Goal: Information Seeking & Learning: Find specific page/section

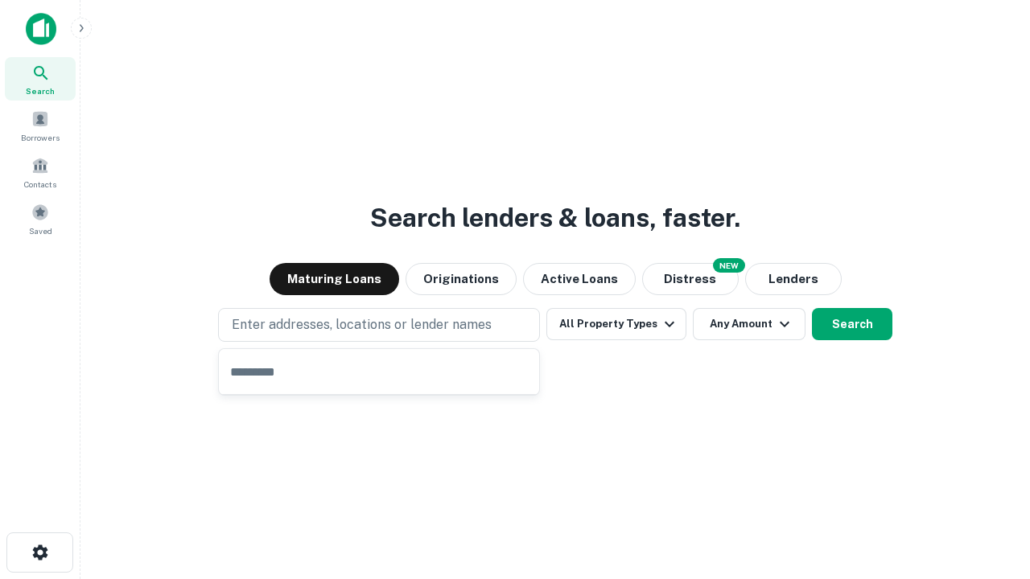
type input "**********"
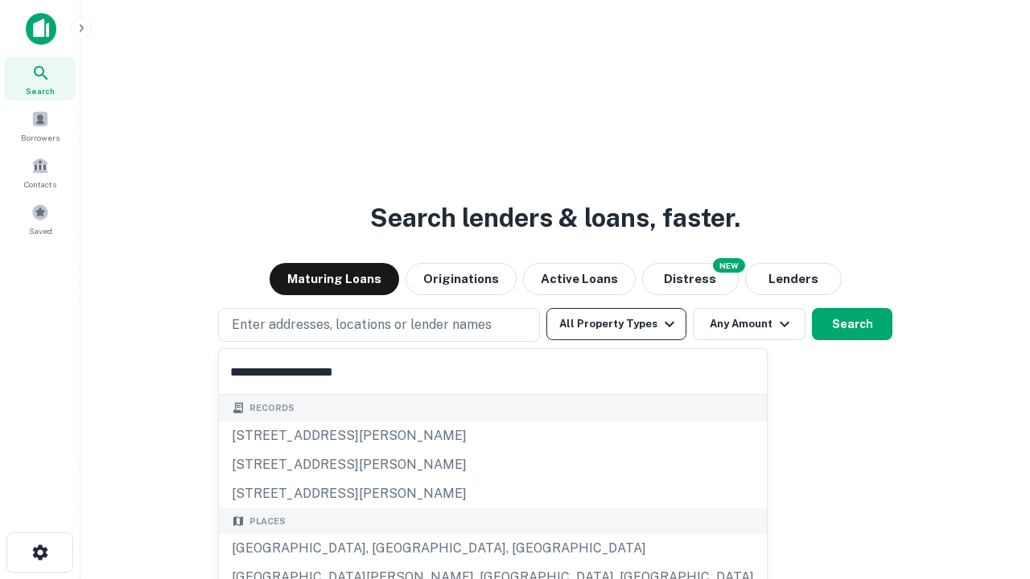
click at [385, 549] on div "[GEOGRAPHIC_DATA], [GEOGRAPHIC_DATA], [GEOGRAPHIC_DATA]" at bounding box center [493, 548] width 548 height 29
click at [616, 324] on button "All Property Types" at bounding box center [616, 324] width 140 height 32
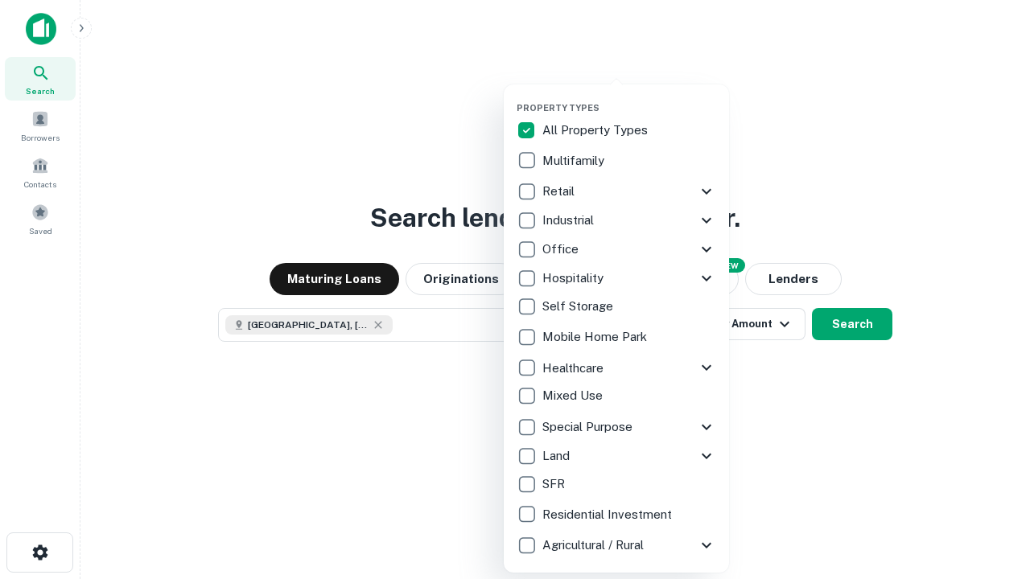
click at [629, 97] on button "button" at bounding box center [628, 97] width 225 height 1
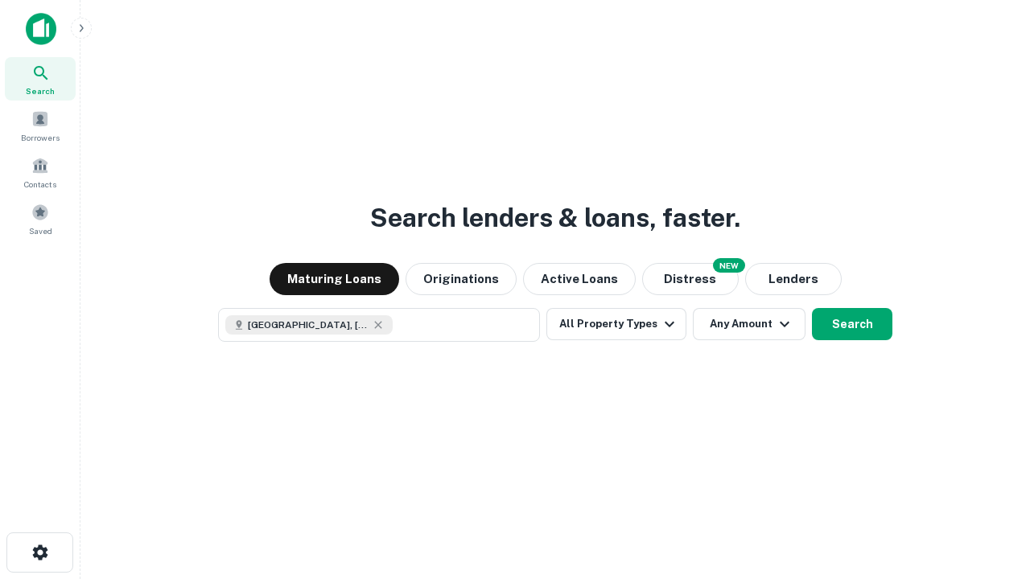
scroll to position [26, 0]
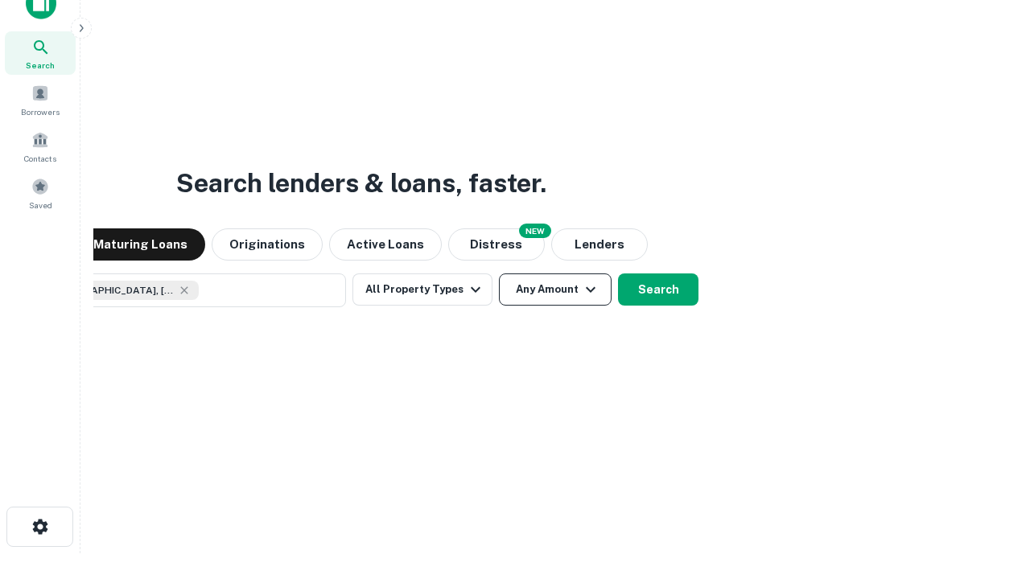
click at [499, 274] on button "Any Amount" at bounding box center [555, 290] width 113 height 32
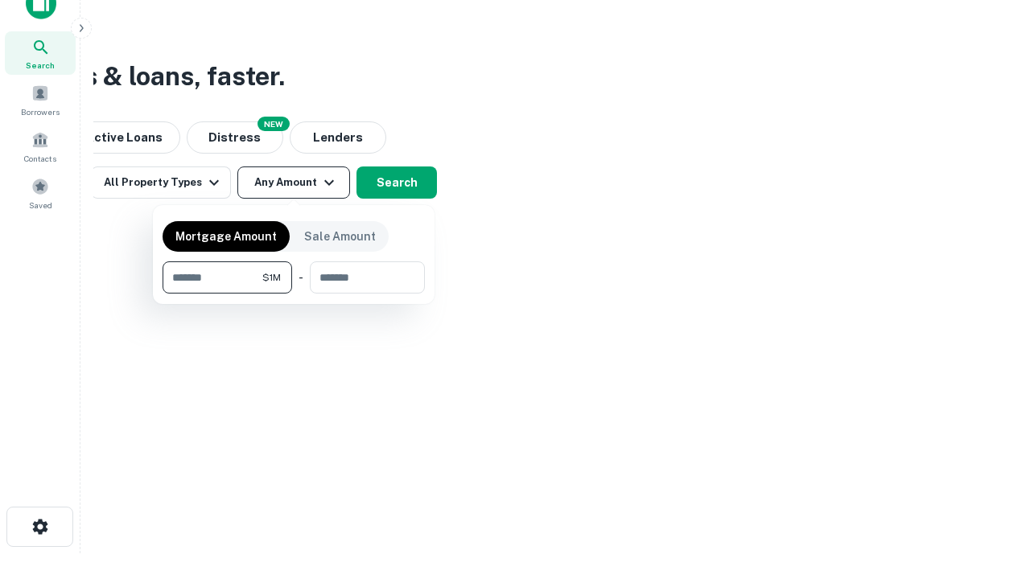
type input "*******"
click at [294, 294] on button "button" at bounding box center [294, 294] width 262 height 1
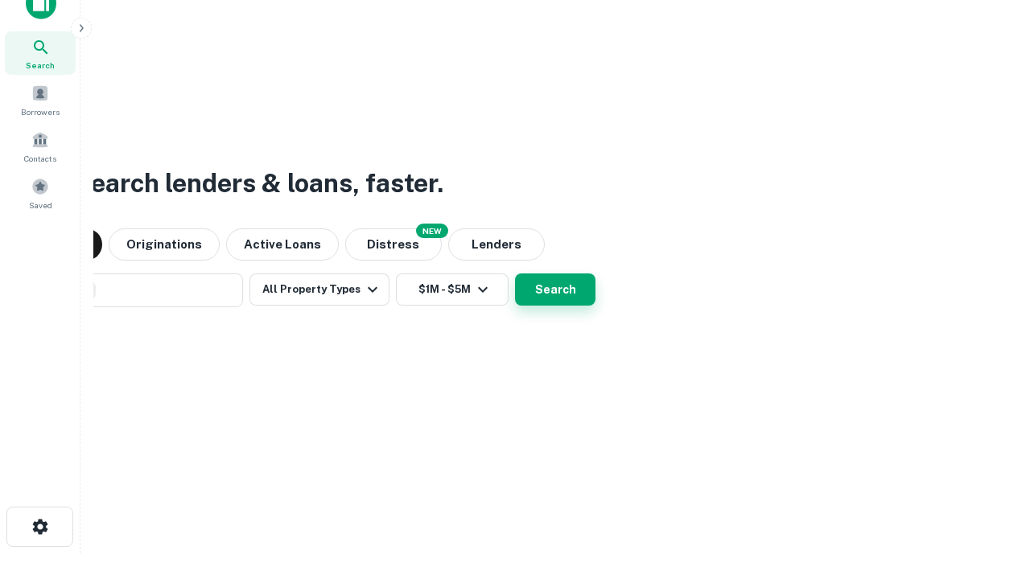
click at [515, 274] on button "Search" at bounding box center [555, 290] width 80 height 32
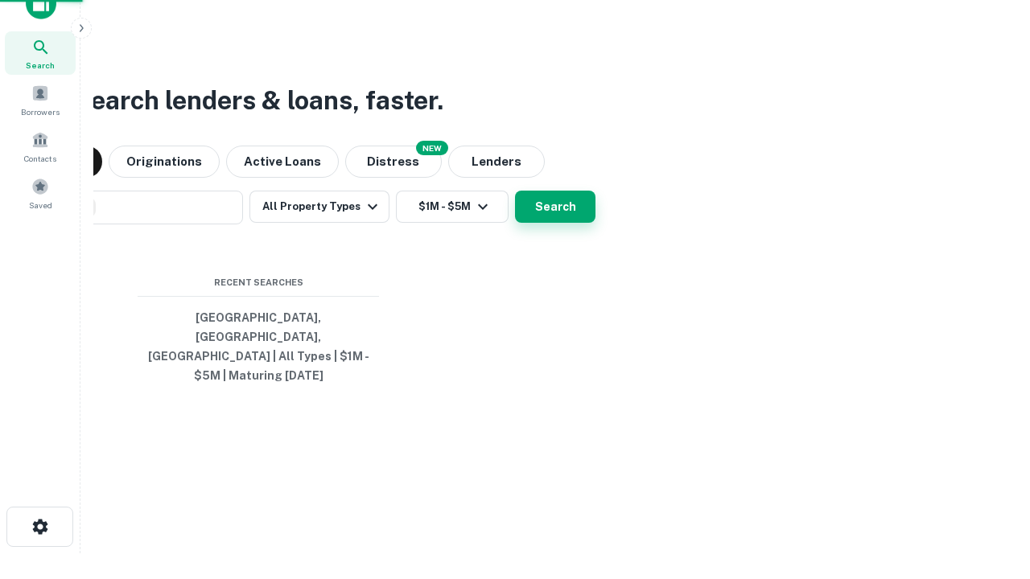
scroll to position [52, 455]
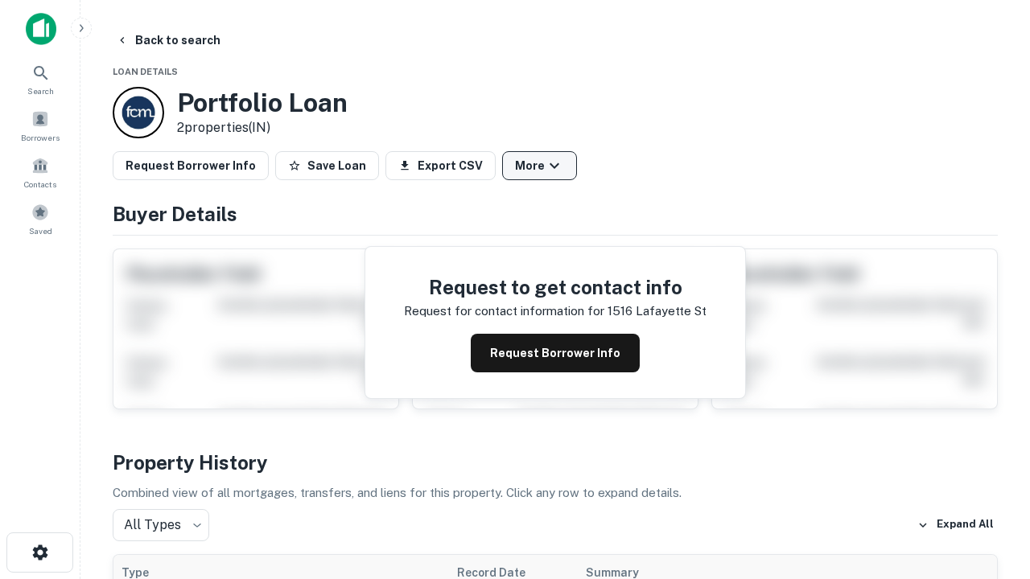
click at [539, 166] on button "More" at bounding box center [539, 165] width 75 height 29
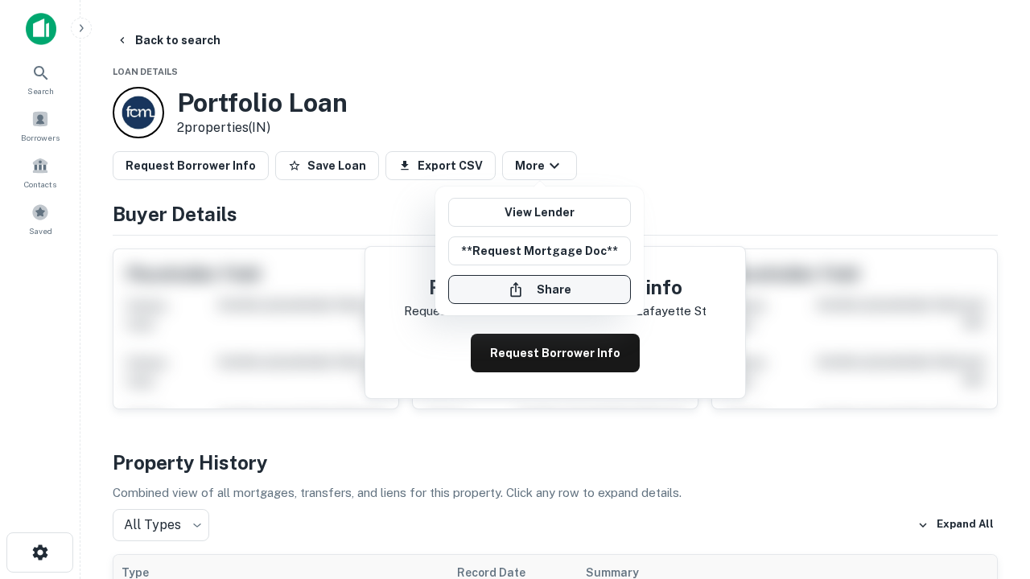
click at [539, 290] on button "Share" at bounding box center [539, 289] width 183 height 29
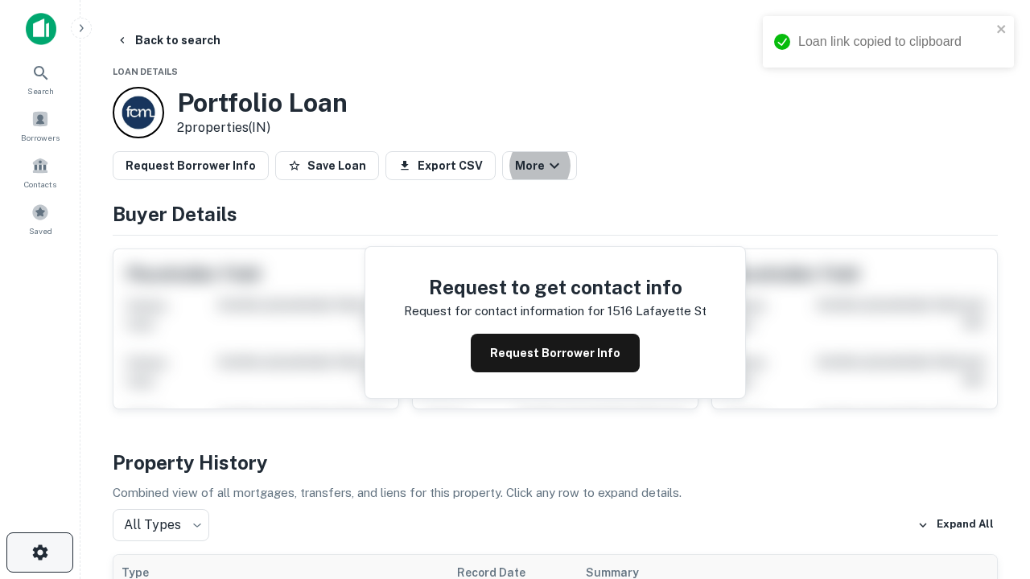
click at [39, 553] on icon "button" at bounding box center [40, 552] width 19 height 19
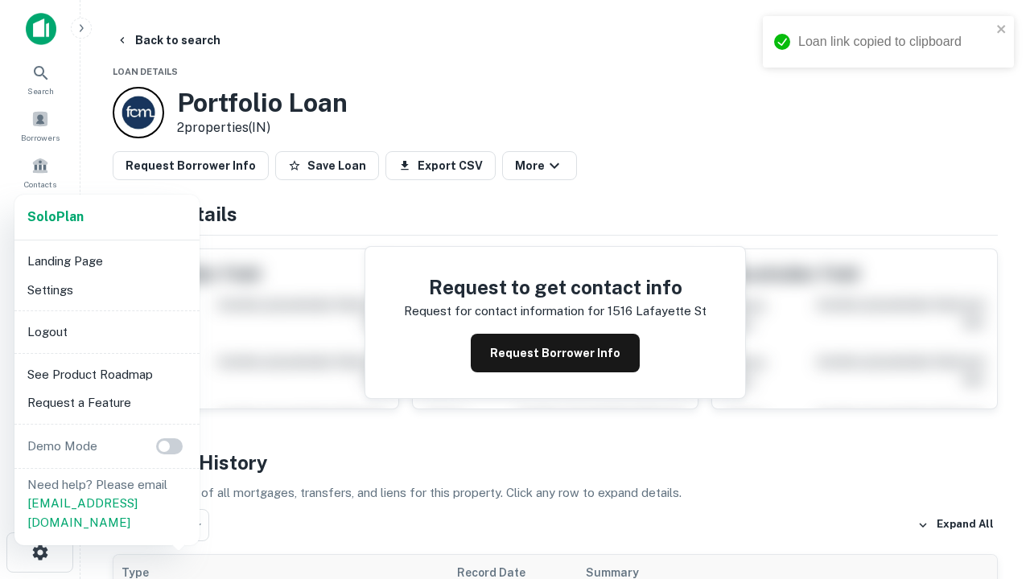
click at [106, 331] on li "Logout" at bounding box center [107, 332] width 172 height 29
